Goal: Communication & Community: Connect with others

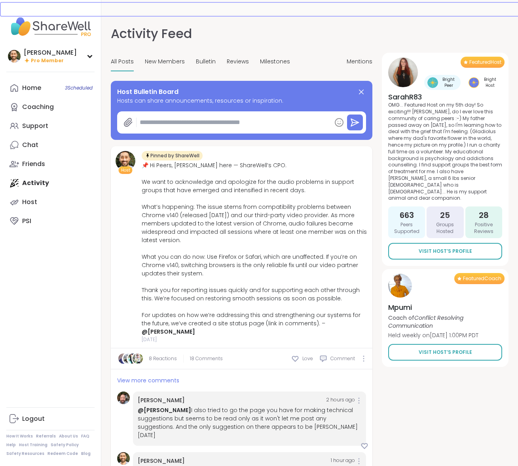
scroll to position [286, 0]
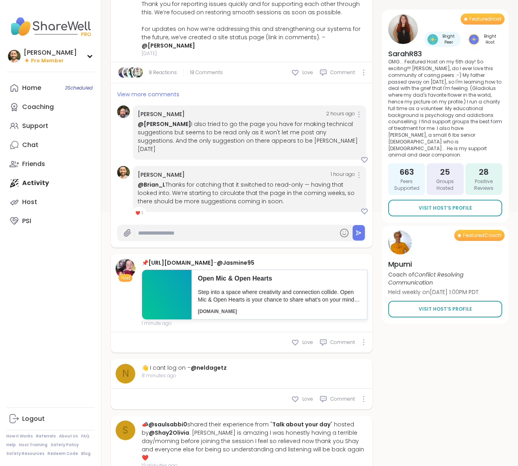
type textarea "*"
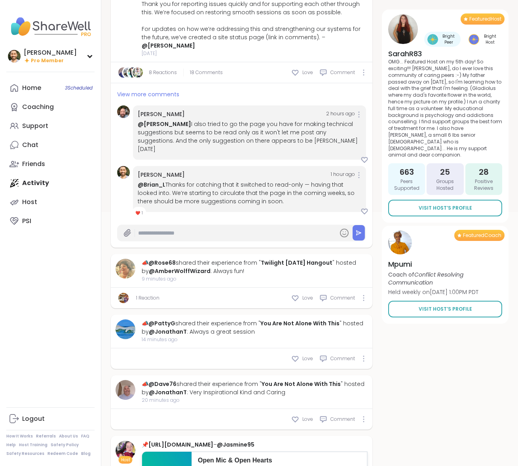
click at [139, 210] on span "❤️" at bounding box center [137, 213] width 5 height 6
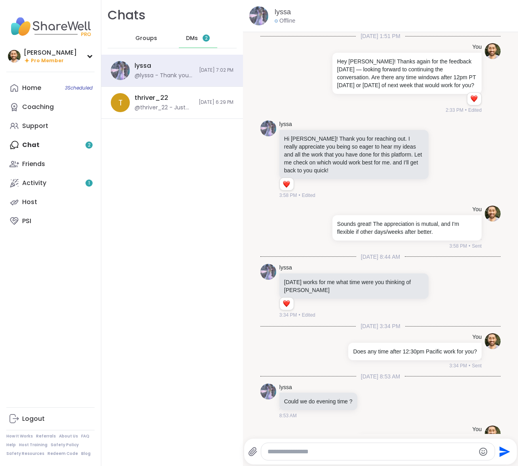
scroll to position [4543, 0]
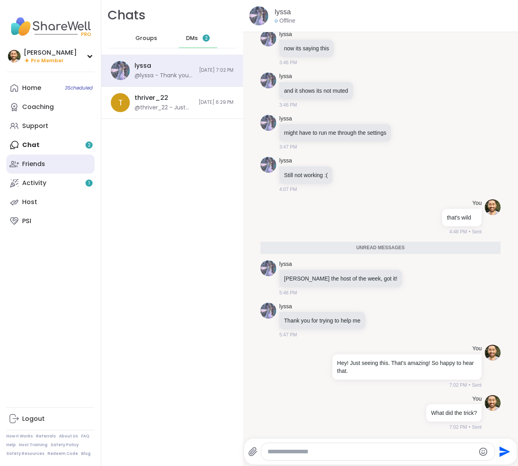
click at [37, 160] on div "Friends" at bounding box center [33, 164] width 23 height 9
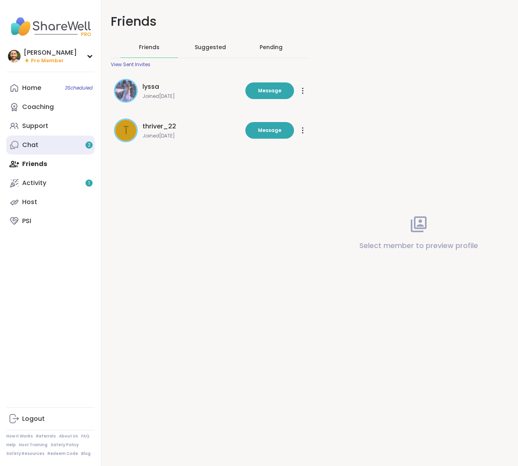
click at [42, 143] on link "Chat 2" at bounding box center [50, 144] width 88 height 19
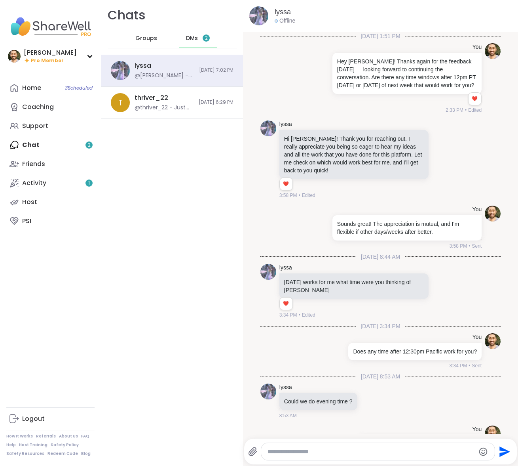
scroll to position [4516, 0]
